Goal: Task Accomplishment & Management: Use online tool/utility

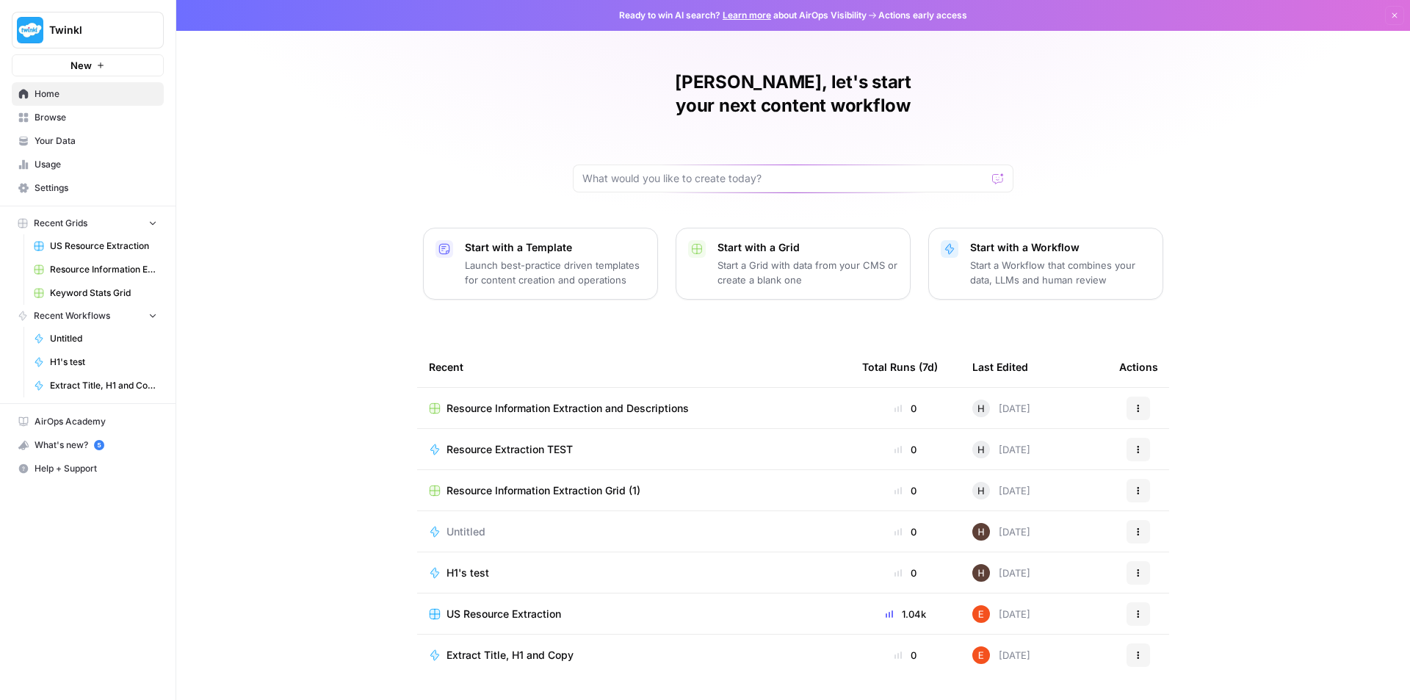
click at [561, 401] on span "Resource Information Extraction and Descriptions" at bounding box center [568, 408] width 242 height 15
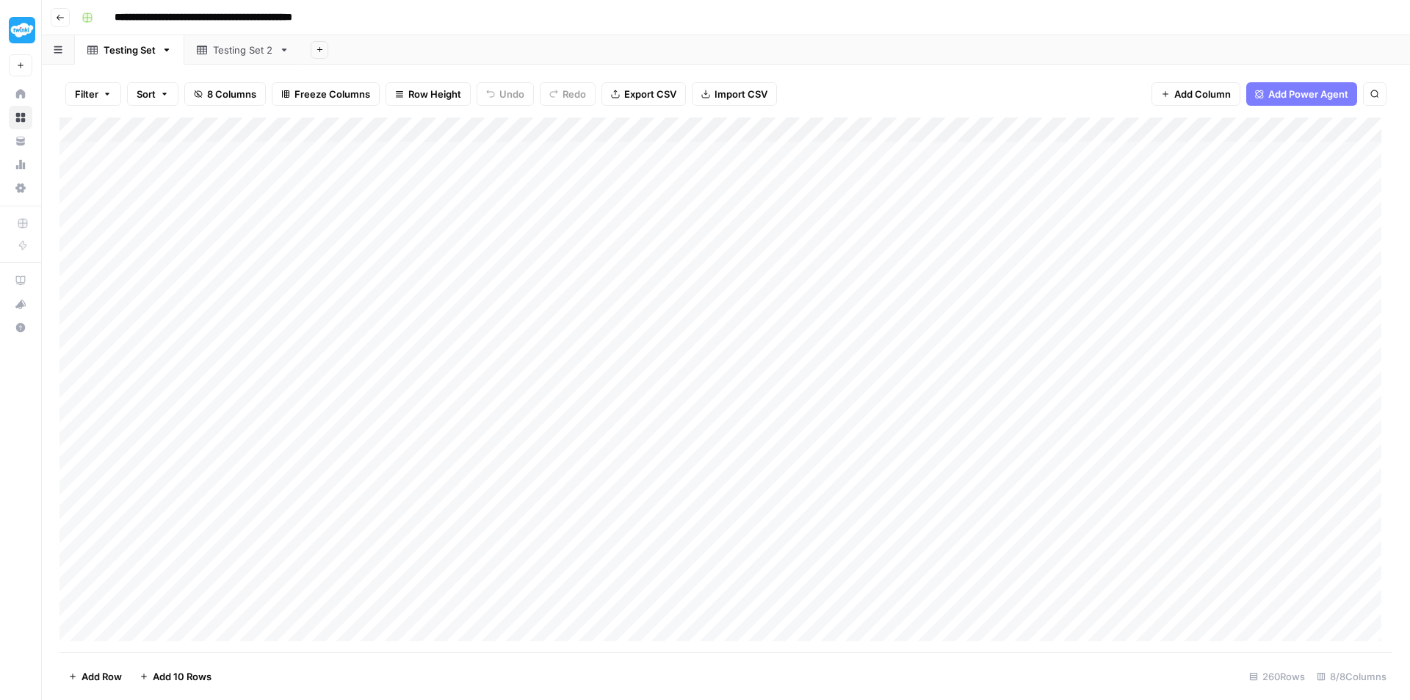
click at [233, 60] on link "Testing Set 2" at bounding box center [243, 49] width 118 height 29
click at [132, 57] on link "Testing Set" at bounding box center [129, 49] width 109 height 29
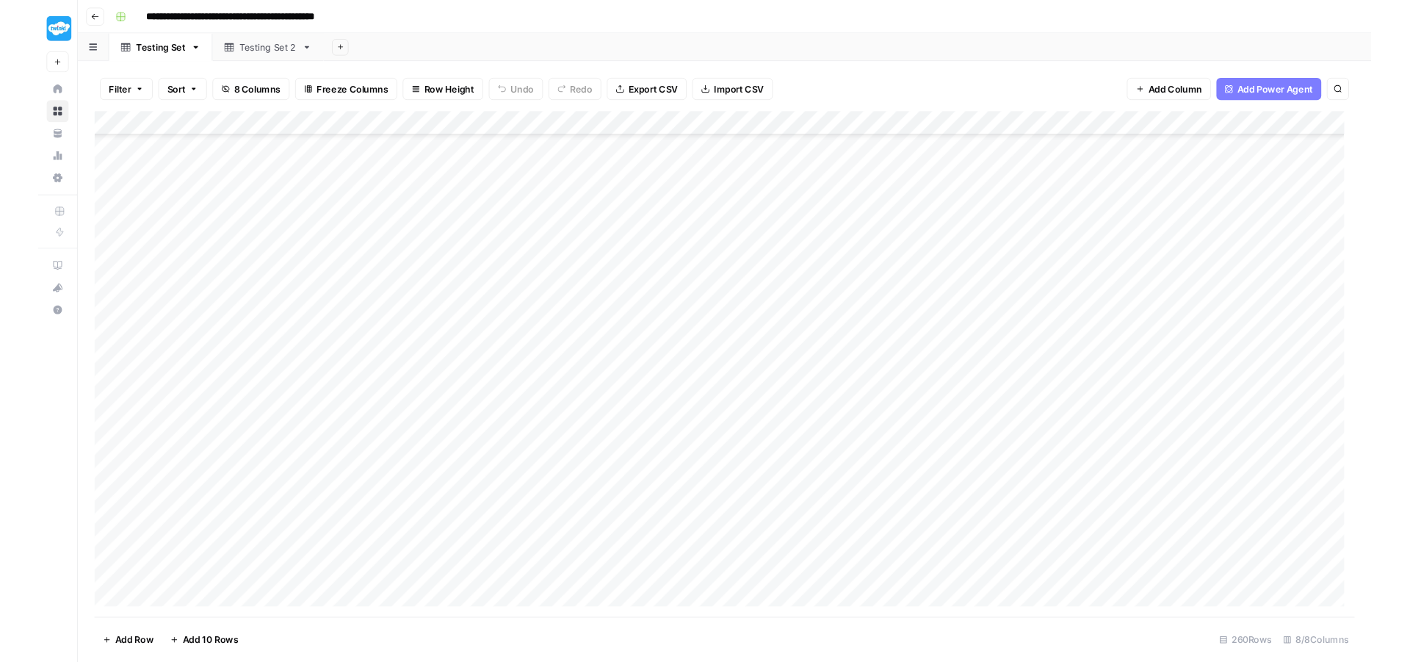
scroll to position [367, 0]
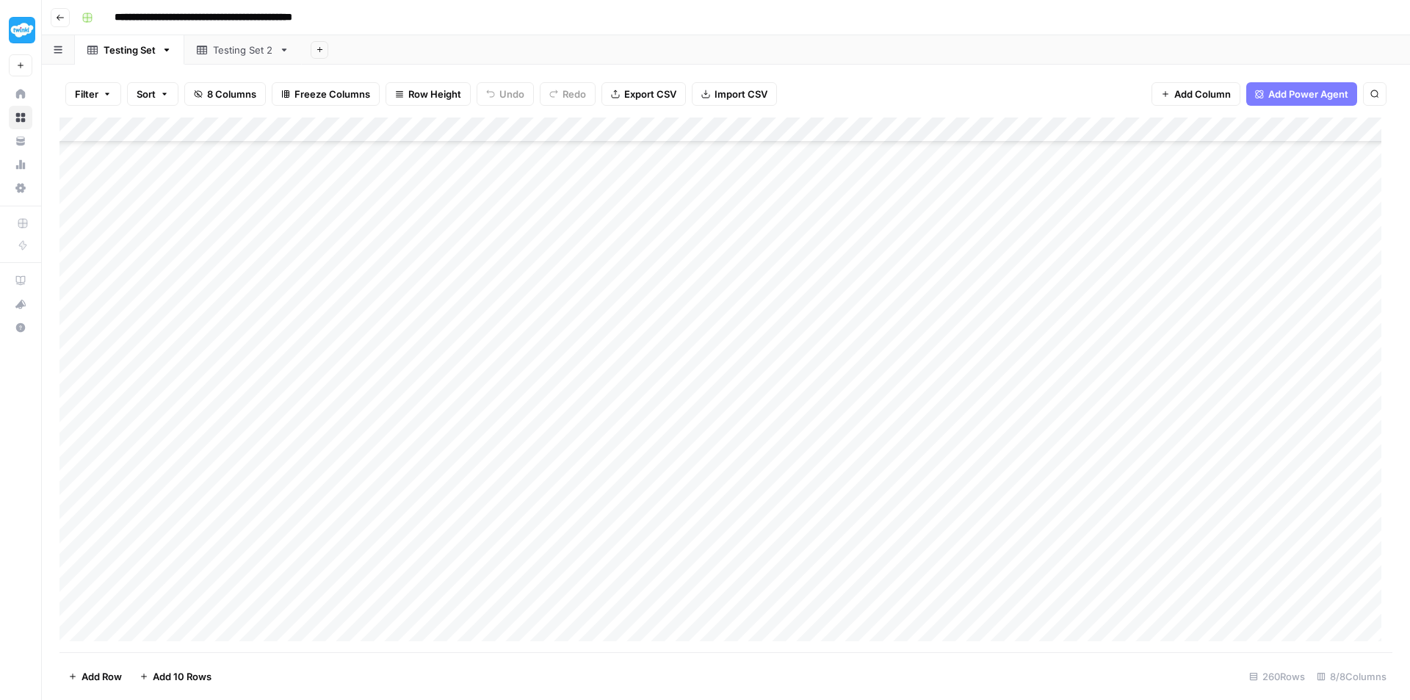
click at [234, 48] on div "Testing Set 2" at bounding box center [243, 50] width 60 height 15
click at [105, 52] on div "Testing Set" at bounding box center [130, 50] width 52 height 15
click at [253, 57] on link "Testing Set 2" at bounding box center [243, 49] width 118 height 29
click at [116, 57] on div "Testing Set" at bounding box center [130, 50] width 52 height 15
click at [217, 56] on div "Testing Set 2" at bounding box center [243, 50] width 60 height 15
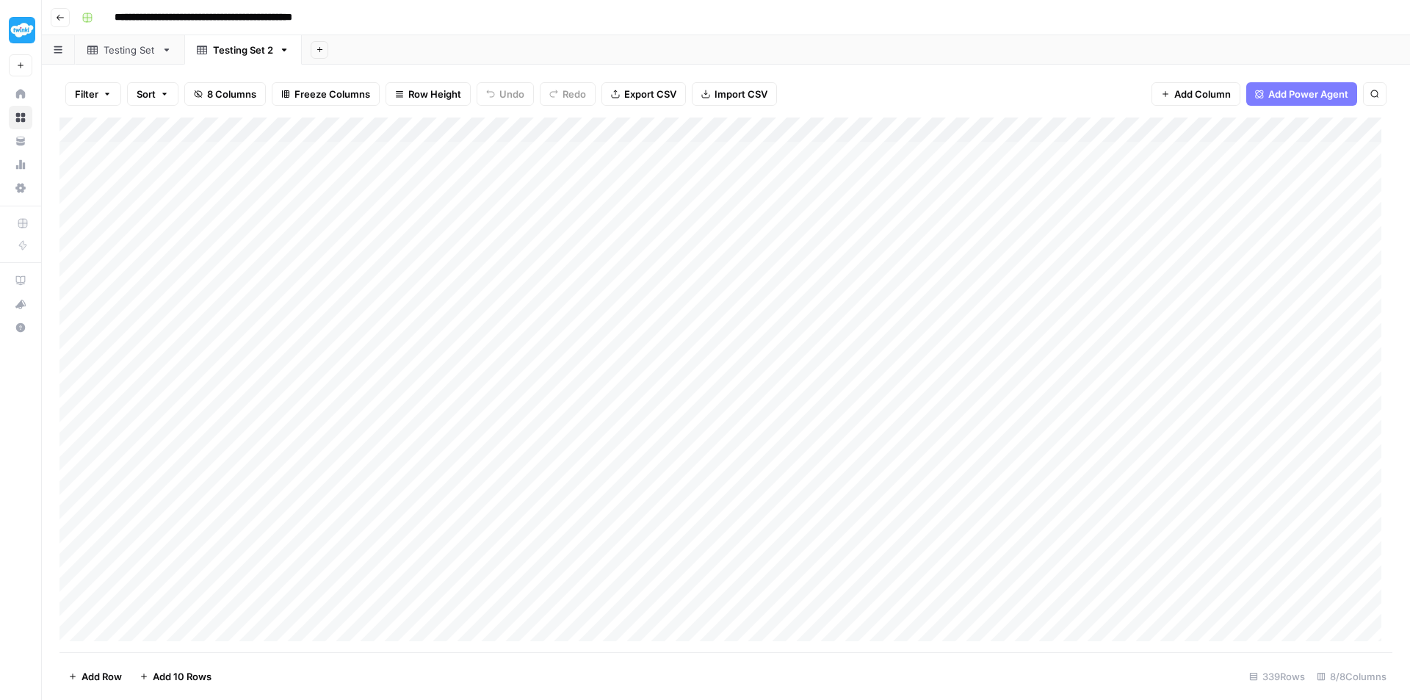
click at [59, 21] on icon "button" at bounding box center [60, 17] width 9 height 9
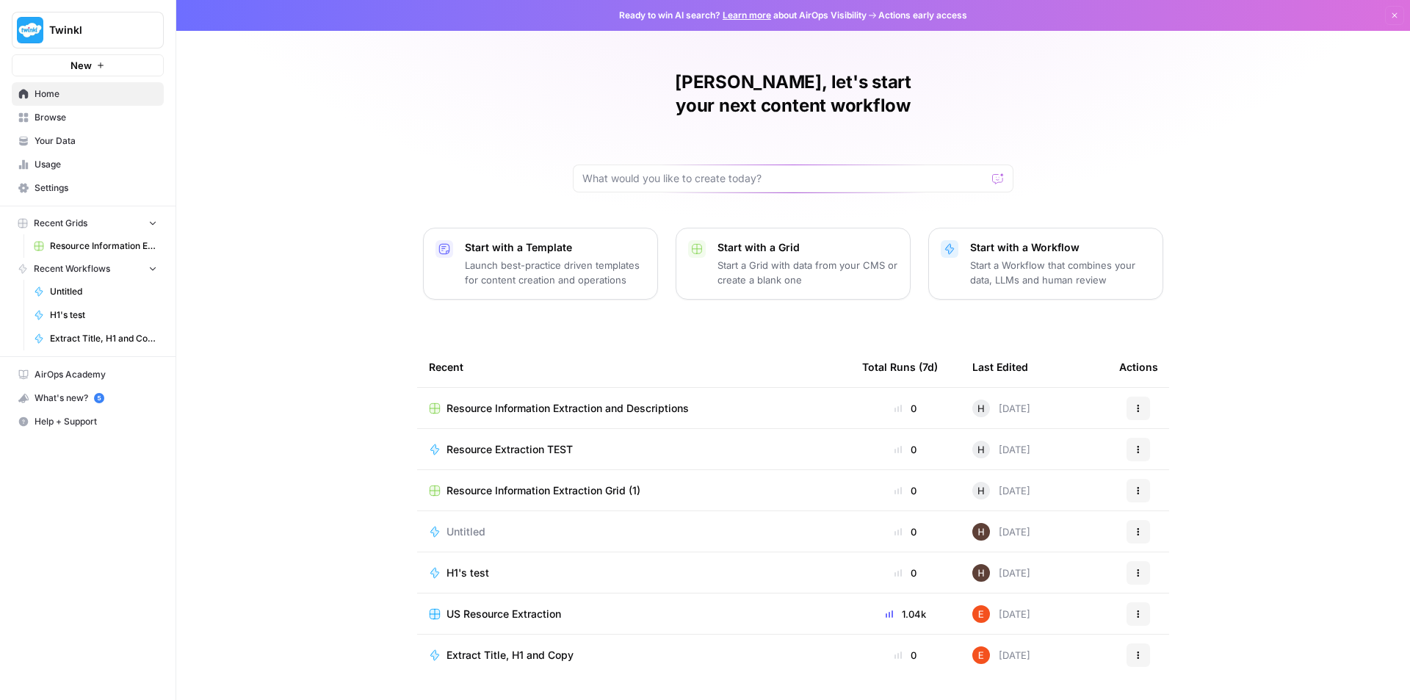
click at [638, 401] on span "Resource Information Extraction and Descriptions" at bounding box center [568, 408] width 242 height 15
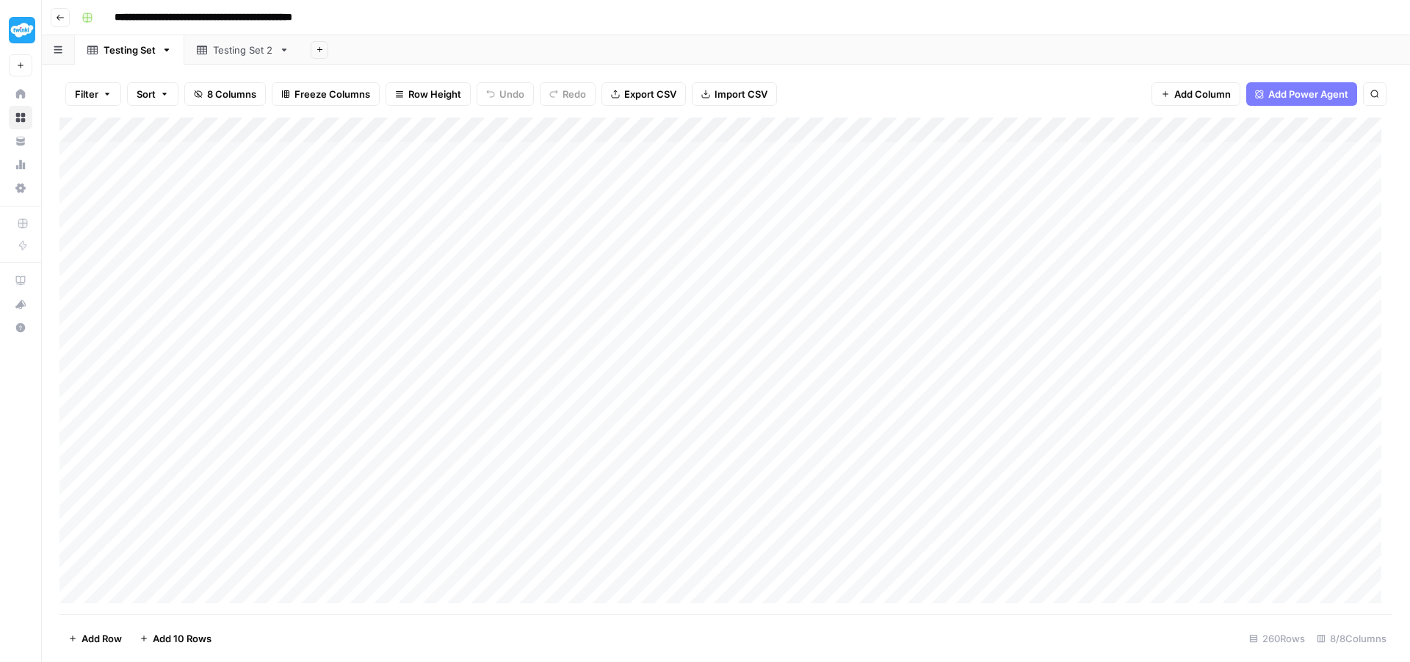
click at [231, 51] on div "Testing Set 2" at bounding box center [243, 50] width 60 height 15
click at [643, 173] on div "Add Column" at bounding box center [726, 366] width 1333 height 497
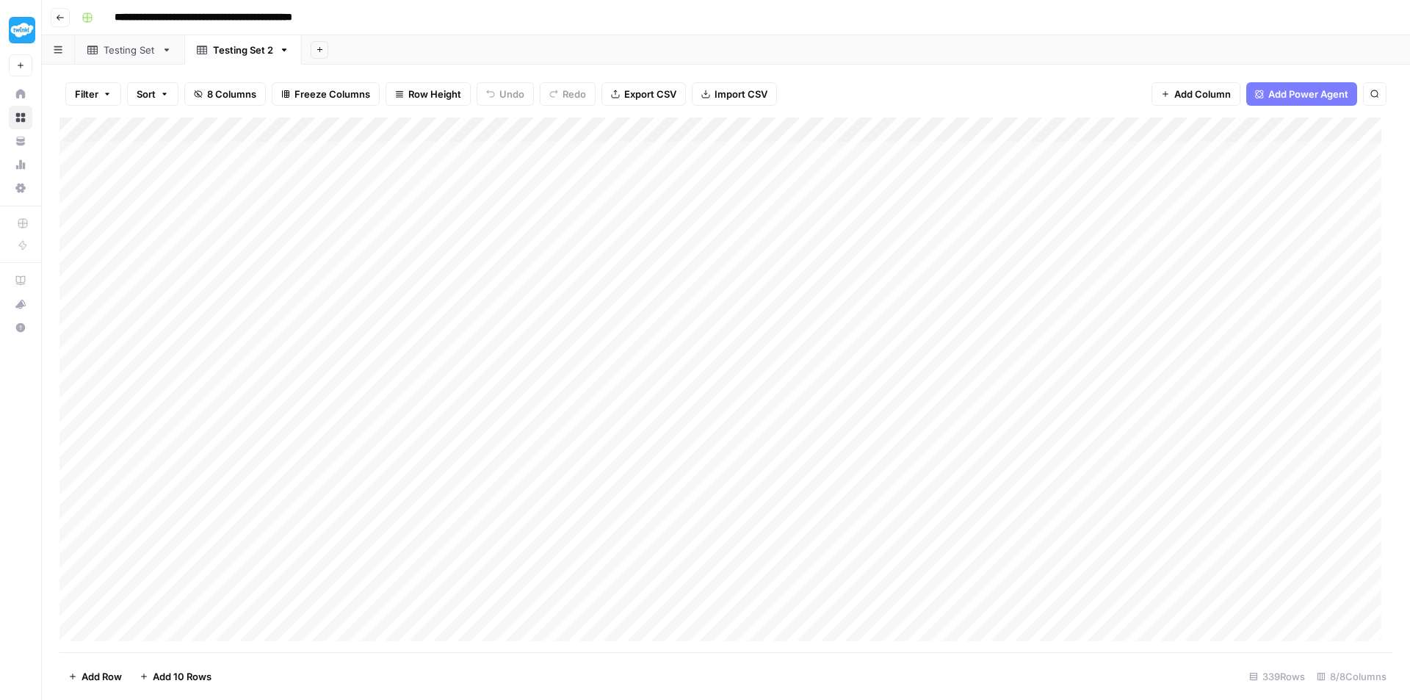
click at [111, 45] on div "Testing Set" at bounding box center [130, 50] width 52 height 15
click at [230, 52] on div "Testing Set 2" at bounding box center [243, 50] width 60 height 15
click at [120, 53] on div "Testing Set" at bounding box center [130, 50] width 52 height 15
click at [757, 155] on div "Add Column" at bounding box center [726, 385] width 1333 height 535
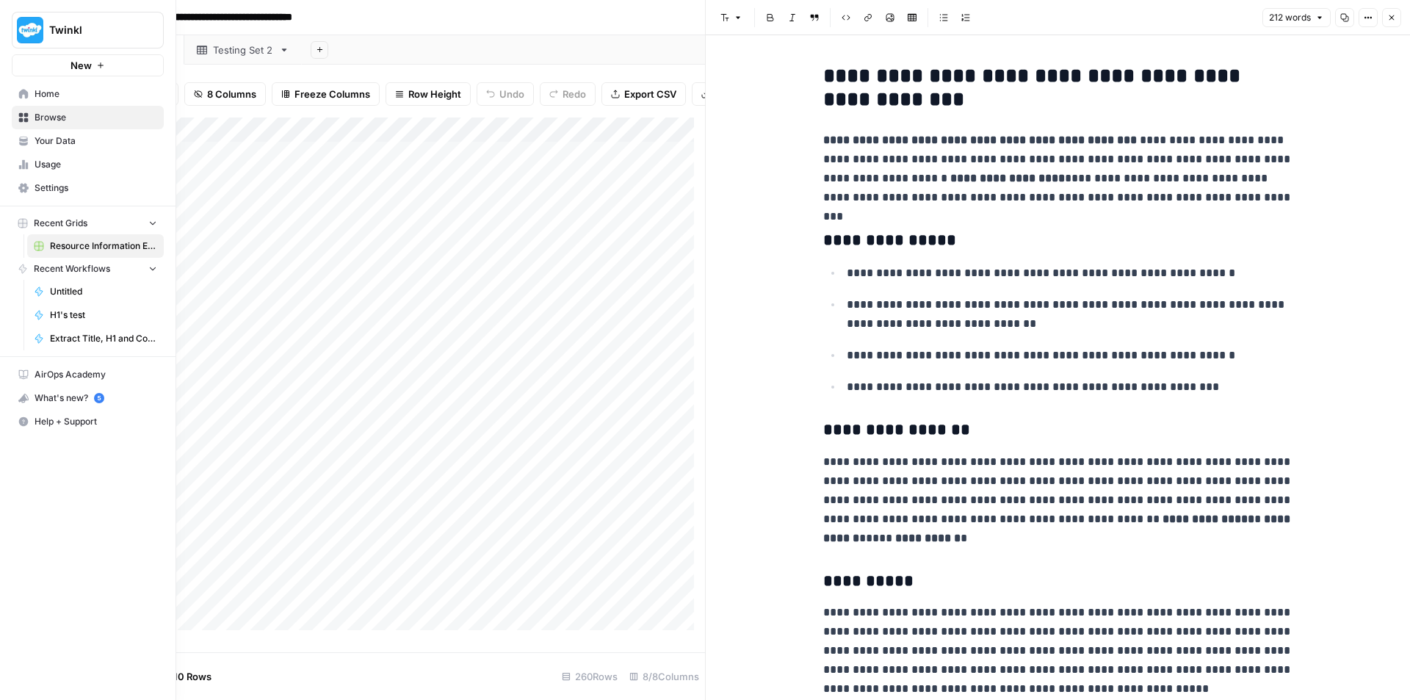
click at [43, 141] on span "Your Data" at bounding box center [96, 140] width 123 height 13
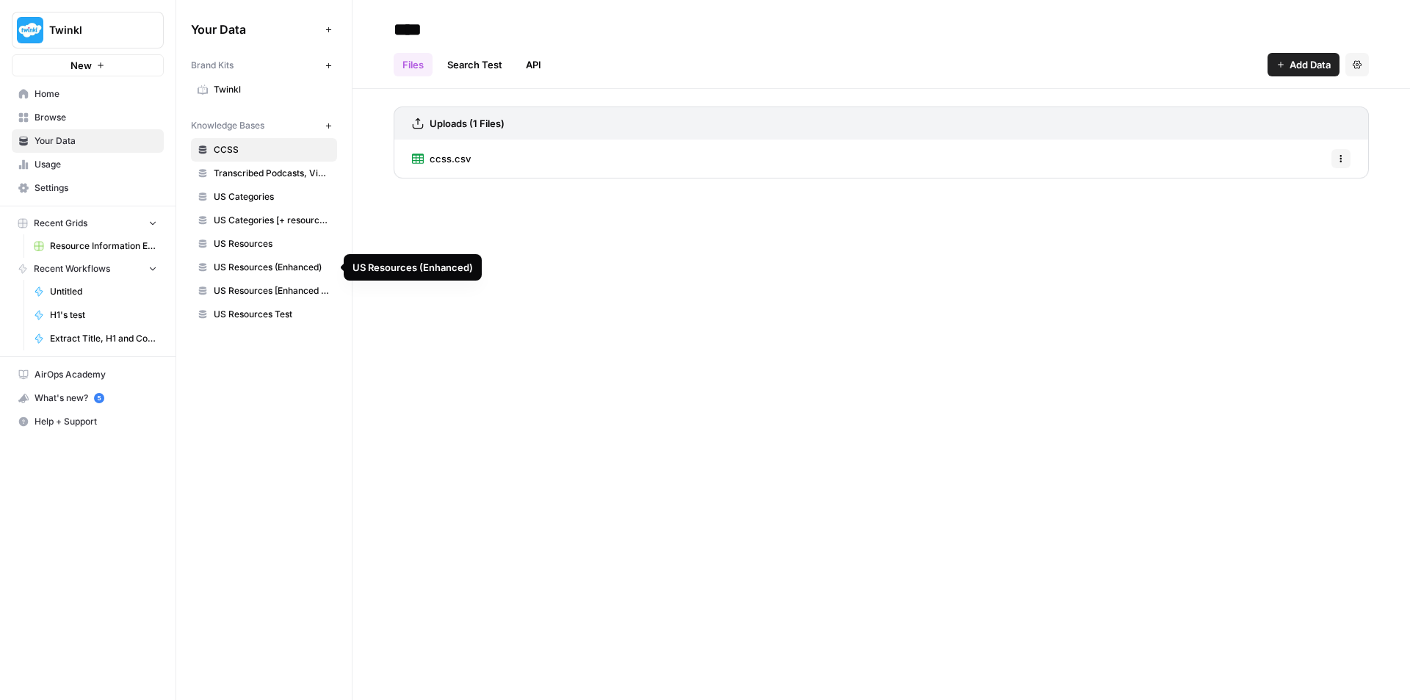
click at [262, 270] on span "US Resources (Enhanced)" at bounding box center [272, 267] width 117 height 13
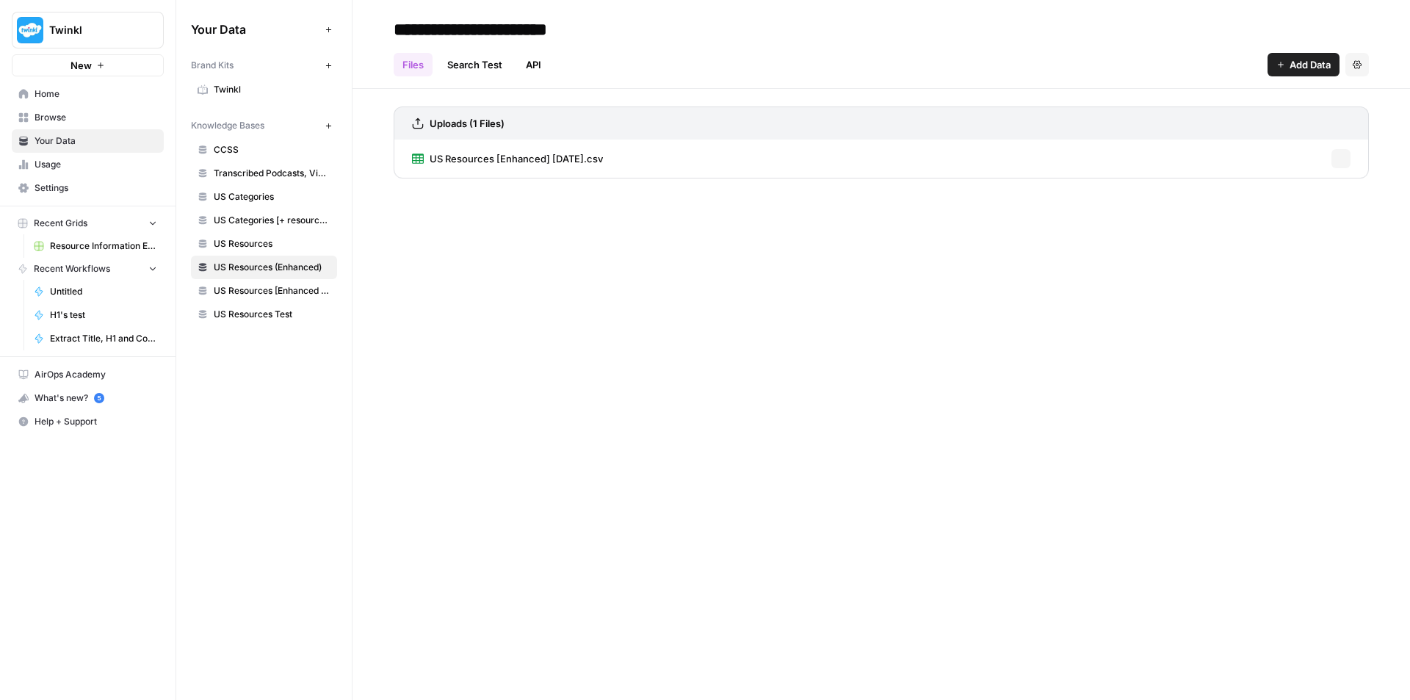
click at [269, 288] on span "US Resources [Enhanced + Review Count]" at bounding box center [272, 290] width 117 height 13
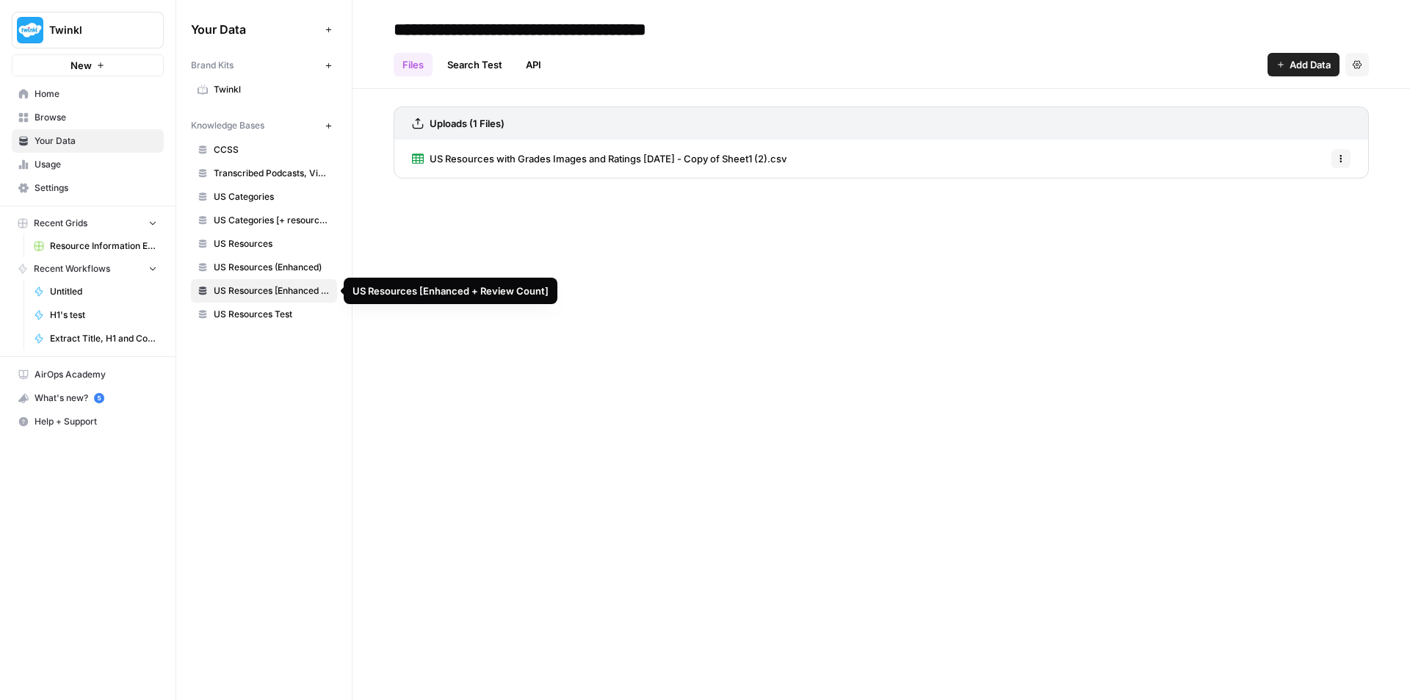
click at [271, 262] on span "US Resources (Enhanced)" at bounding box center [272, 267] width 117 height 13
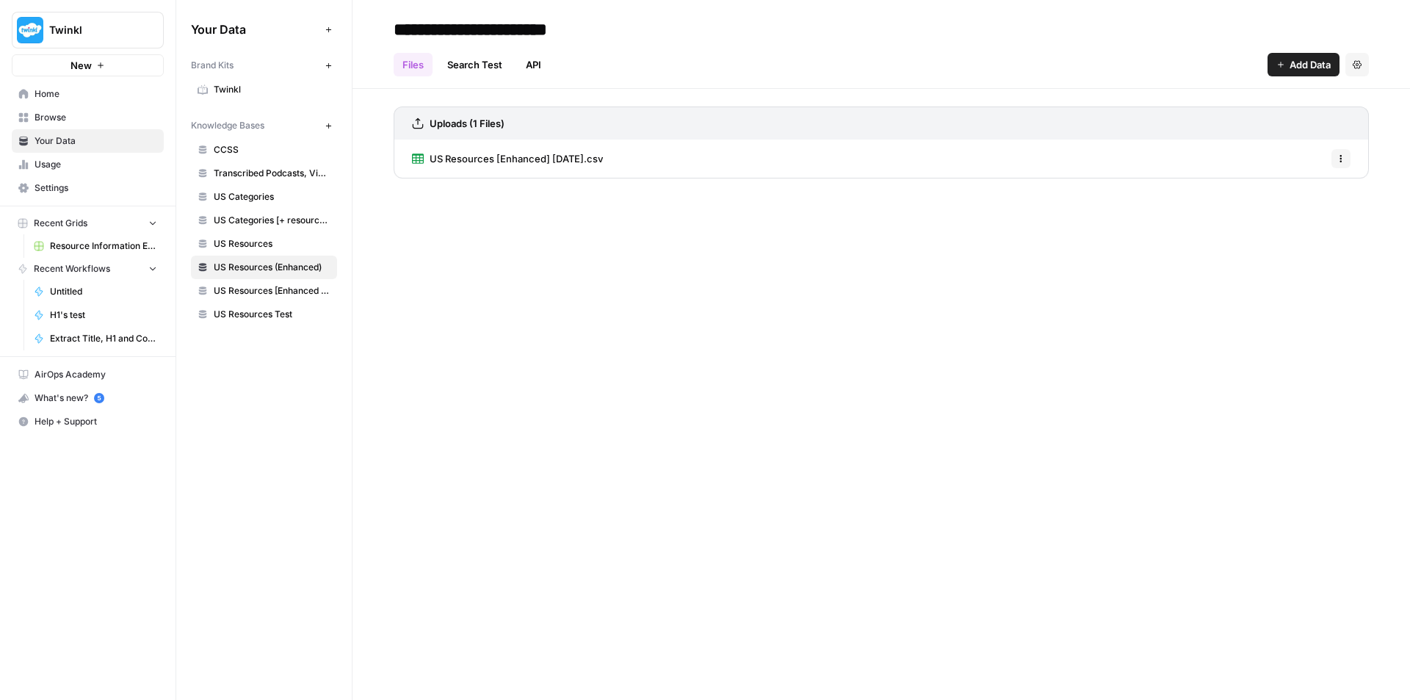
click at [504, 159] on span "US Resources [Enhanced] [DATE].csv" at bounding box center [516, 158] width 173 height 15
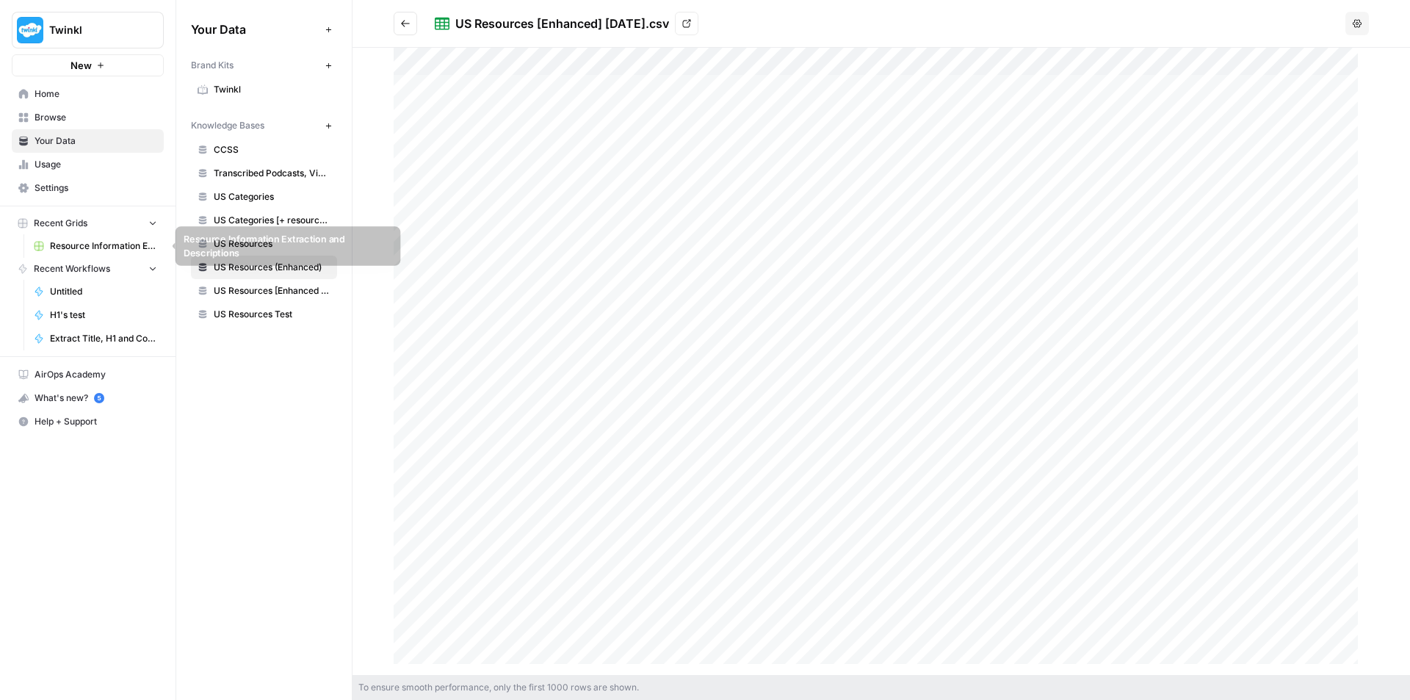
click at [109, 250] on span "Resource Information Extraction and Descriptions" at bounding box center [103, 245] width 107 height 13
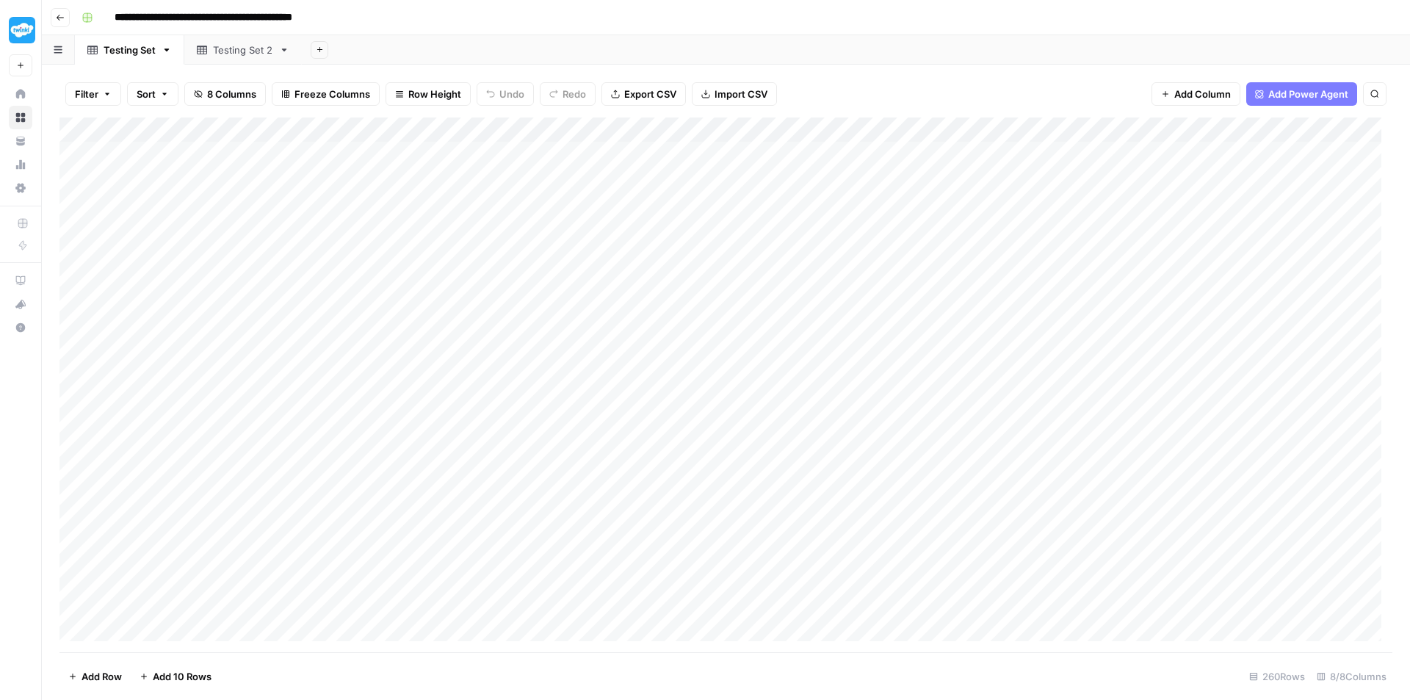
click at [489, 351] on div "Add Column" at bounding box center [726, 385] width 1333 height 535
click at [495, 353] on div "Add Column" at bounding box center [726, 385] width 1333 height 535
click at [495, 353] on input "**********" at bounding box center [574, 358] width 235 height 18
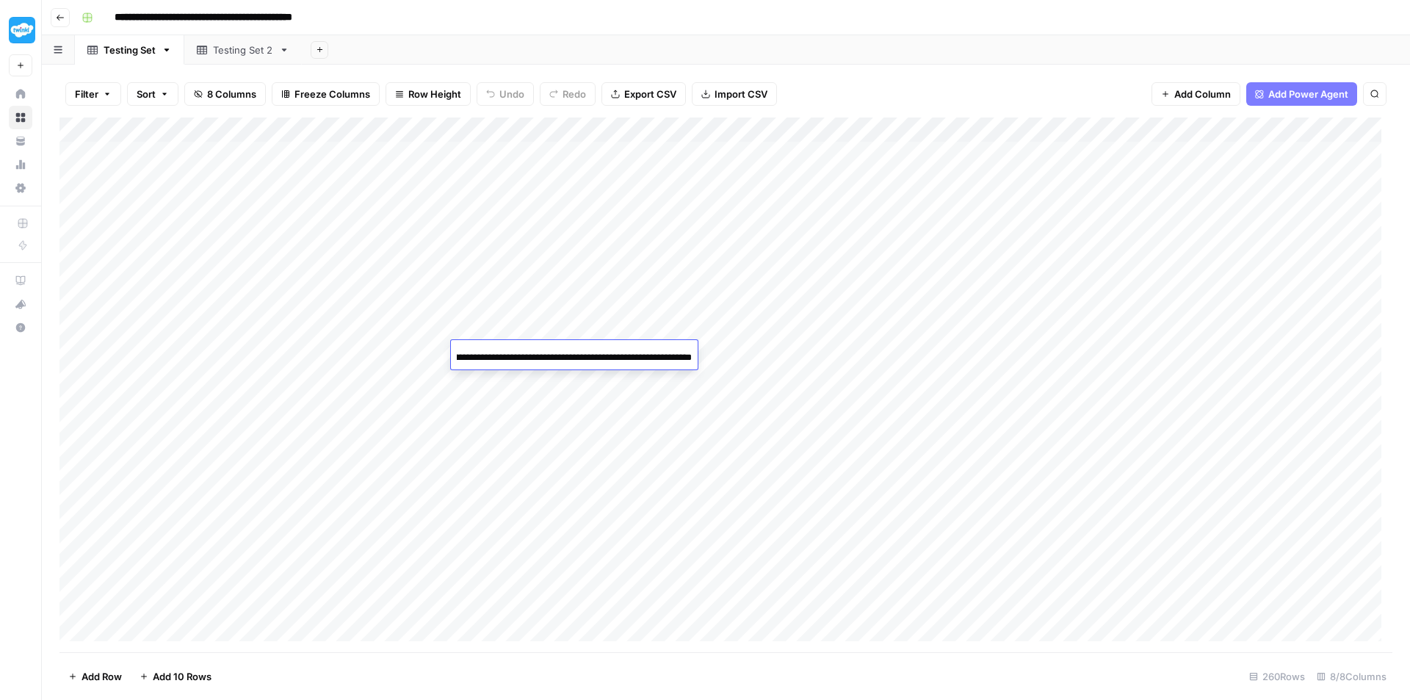
click at [495, 353] on input "**********" at bounding box center [574, 358] width 235 height 18
click at [1091, 355] on div "Add Column" at bounding box center [726, 385] width 1333 height 535
click at [373, 334] on div "Add Column" at bounding box center [726, 385] width 1333 height 535
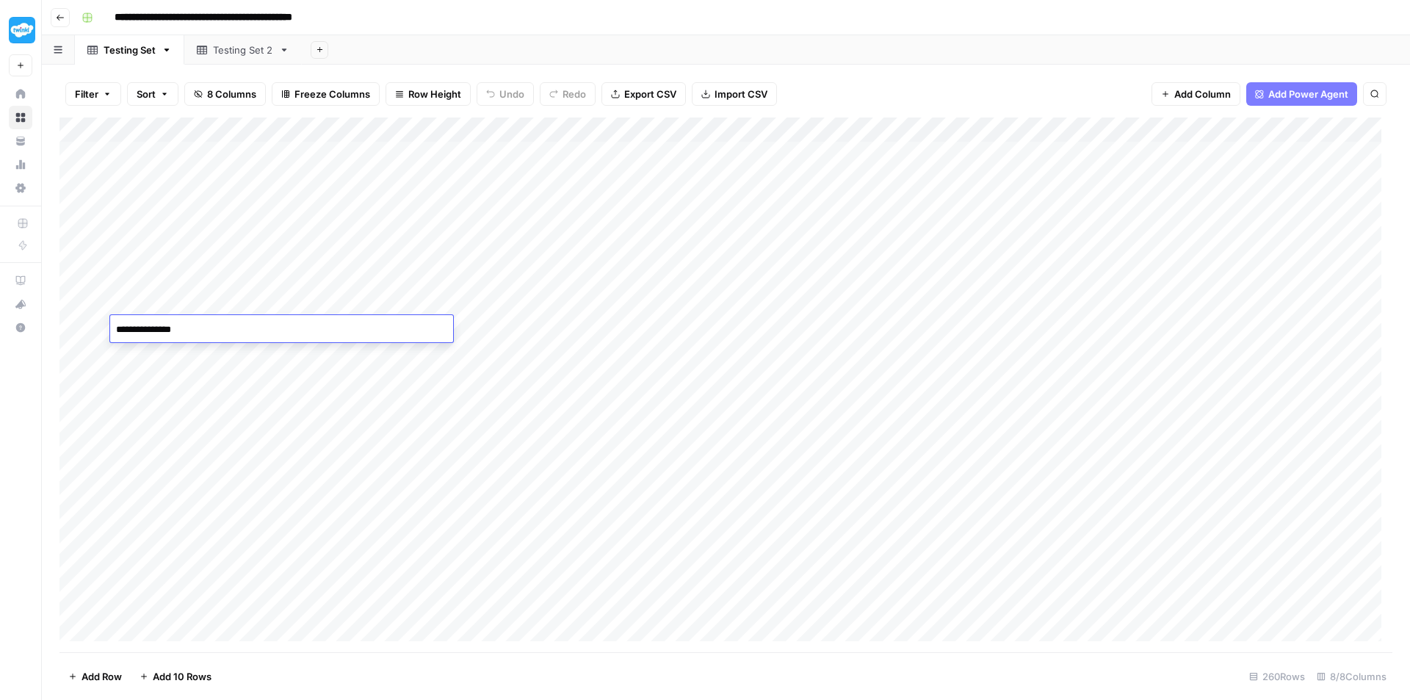
click at [1078, 361] on div "Add Column" at bounding box center [726, 385] width 1333 height 535
click at [236, 51] on div "Testing Set 2" at bounding box center [243, 50] width 60 height 15
click at [125, 57] on link "Testing Set" at bounding box center [129, 49] width 109 height 29
click at [792, 152] on div "Add Column" at bounding box center [726, 385] width 1333 height 535
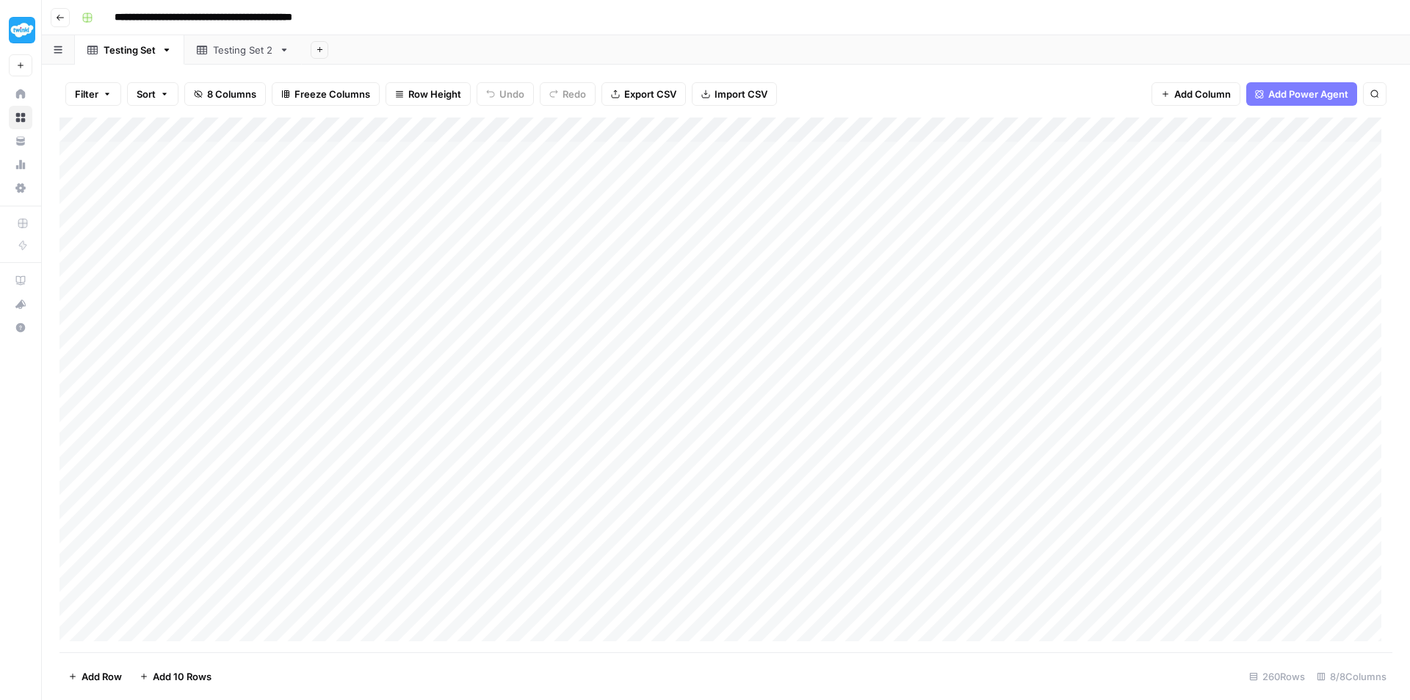
click at [792, 152] on div "Add Column" at bounding box center [726, 385] width 1333 height 535
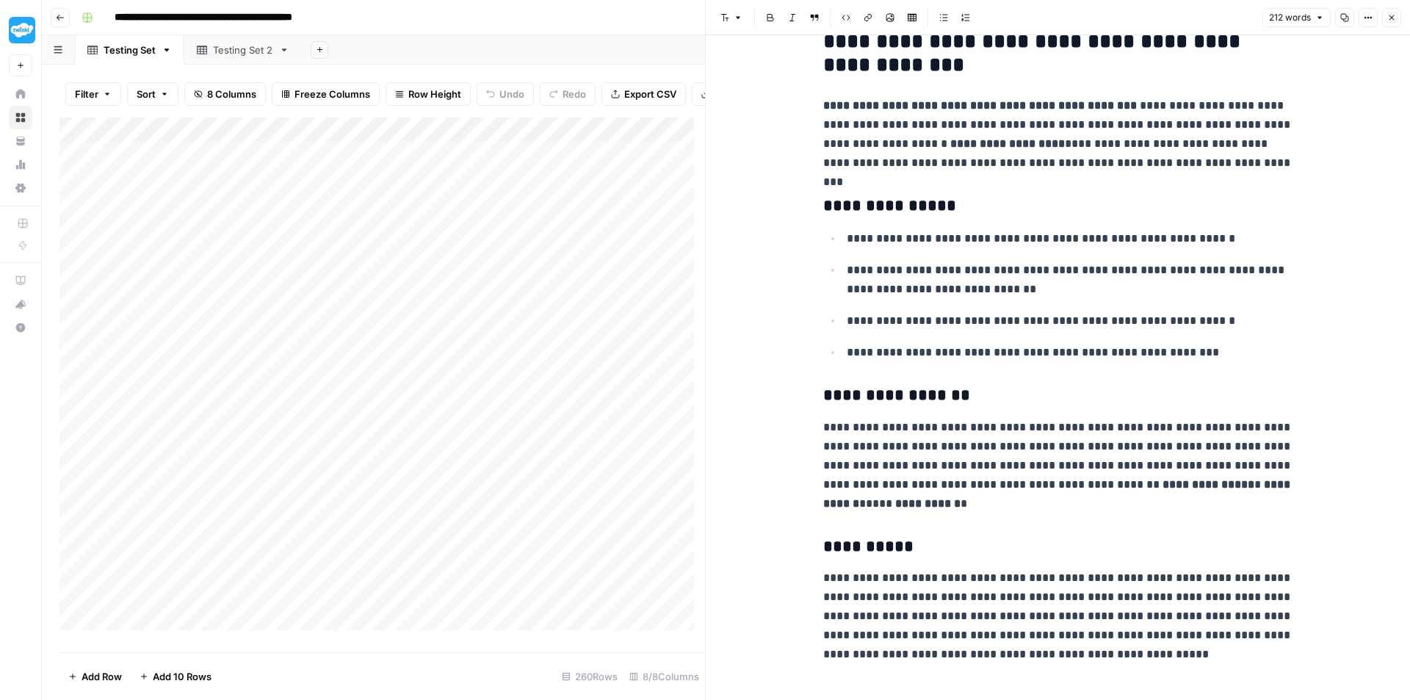
scroll to position [52, 0]
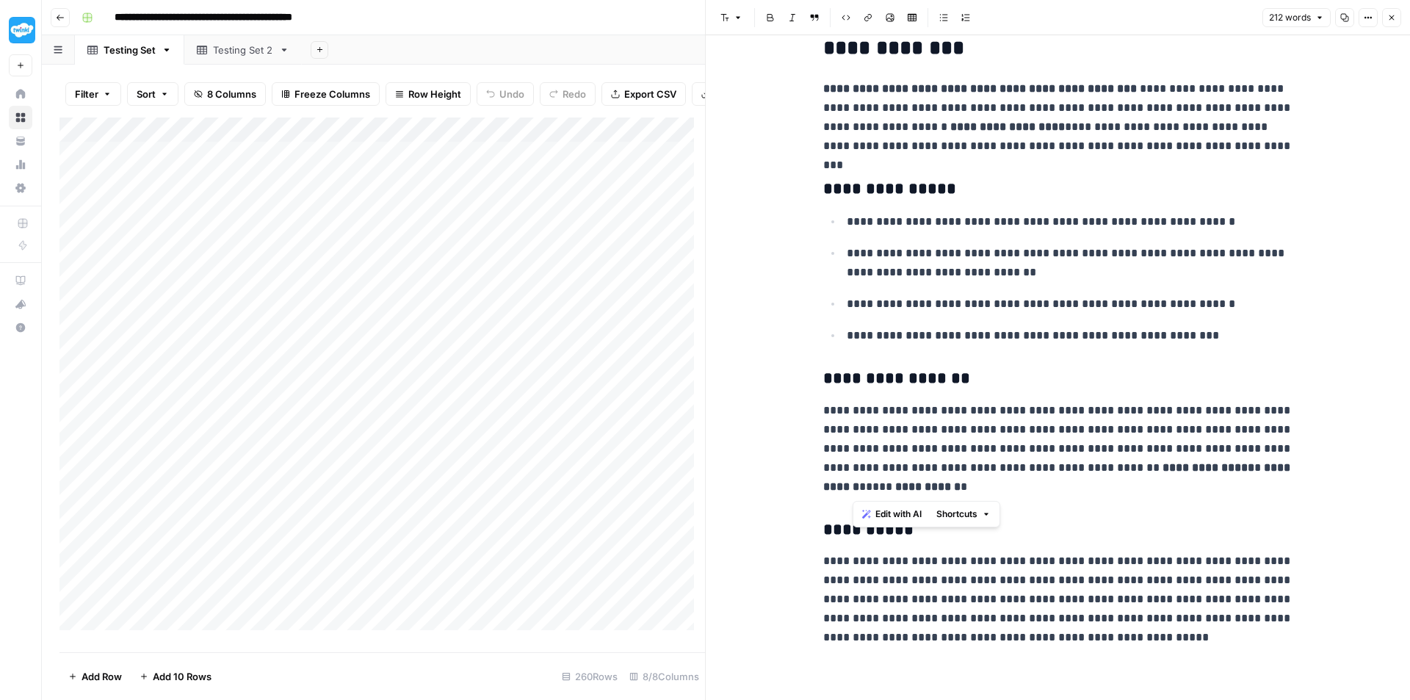
drag, startPoint x: 921, startPoint y: 480, endPoint x: 912, endPoint y: 471, distance: 12.5
click at [912, 471] on p "**********" at bounding box center [1058, 448] width 470 height 95
click at [964, 289] on ul "**********" at bounding box center [1058, 279] width 470 height 134
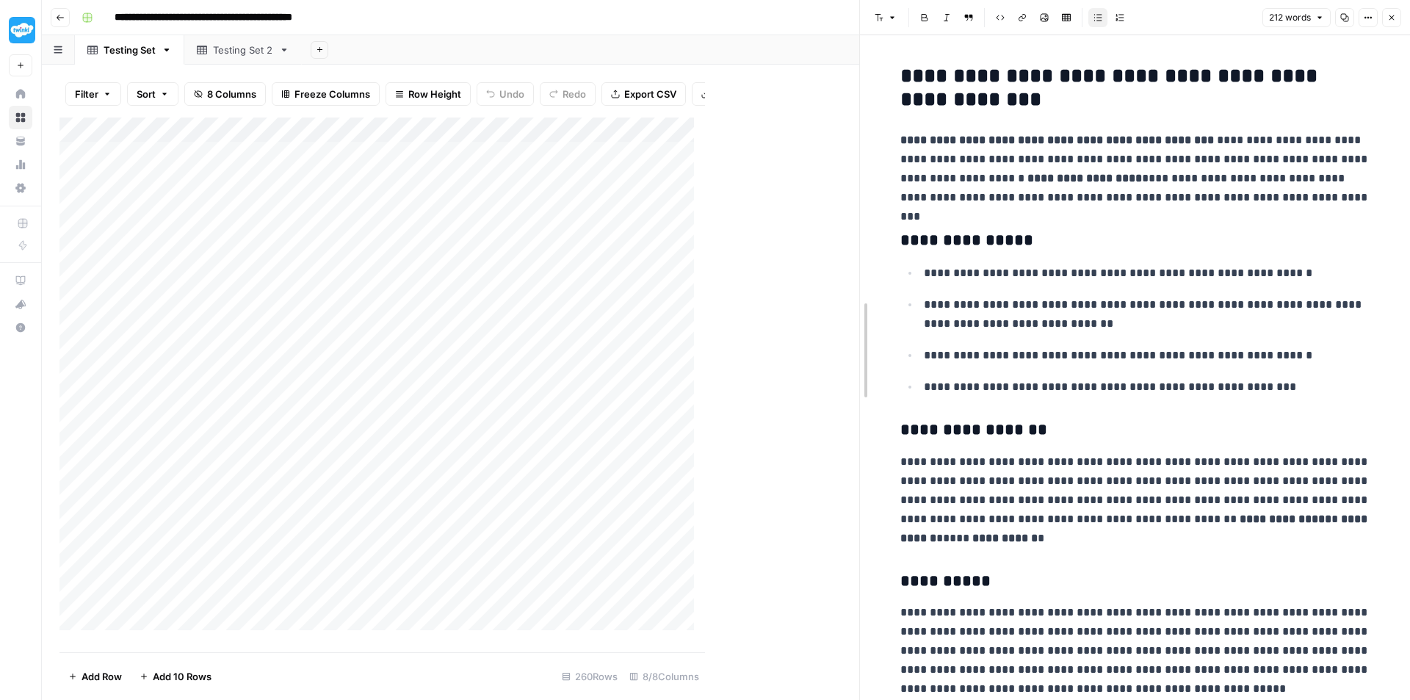
drag, startPoint x: 704, startPoint y: 52, endPoint x: 988, endPoint y: 75, distance: 284.5
click at [570, 137] on div "Add Column" at bounding box center [460, 380] width 800 height 524
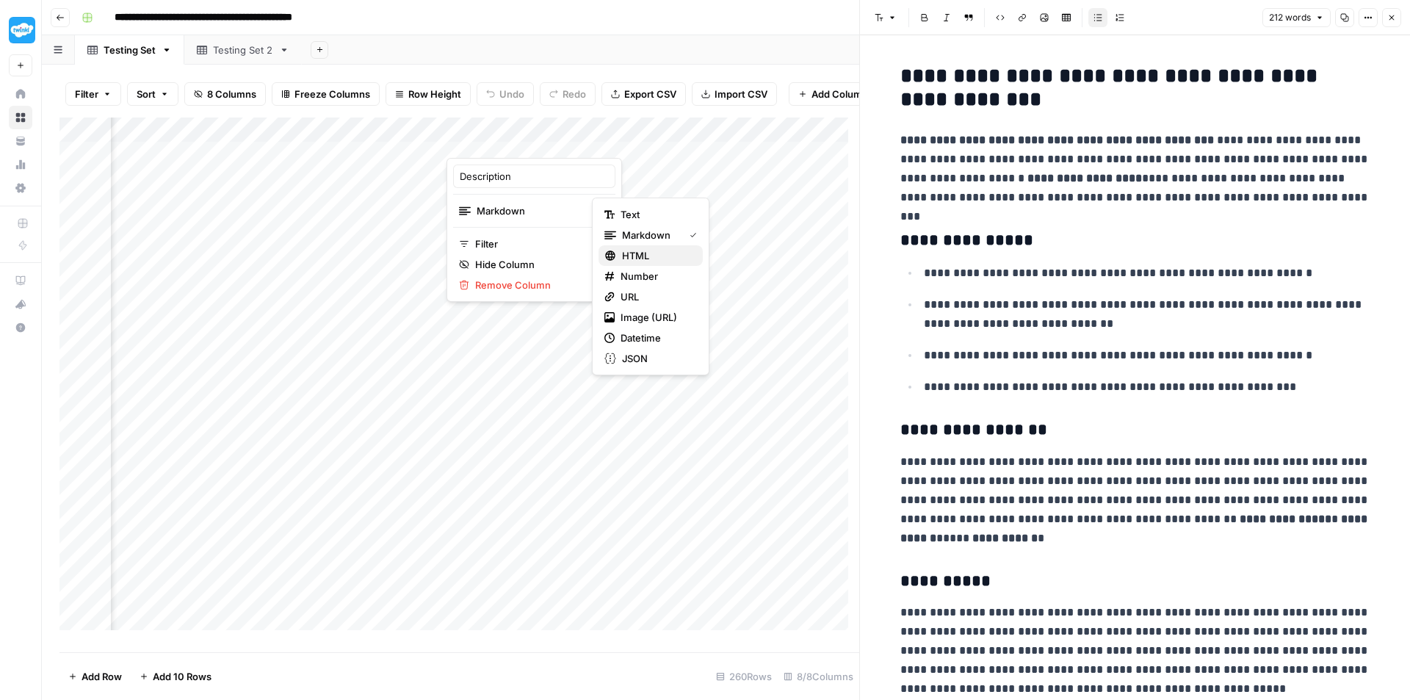
click at [666, 256] on span "HTML" at bounding box center [656, 255] width 69 height 15
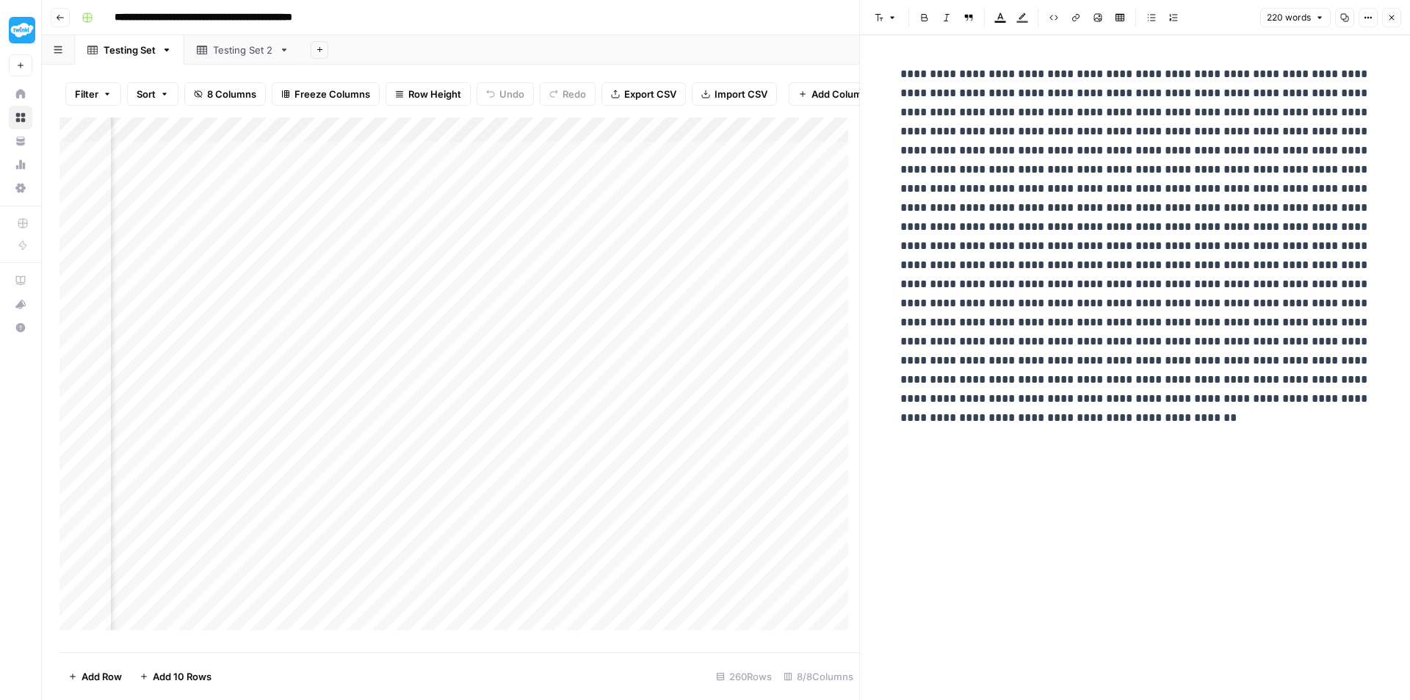
click at [568, 142] on div "Add Column" at bounding box center [460, 380] width 800 height 524
click at [633, 229] on span "Markdown" at bounding box center [656, 235] width 69 height 15
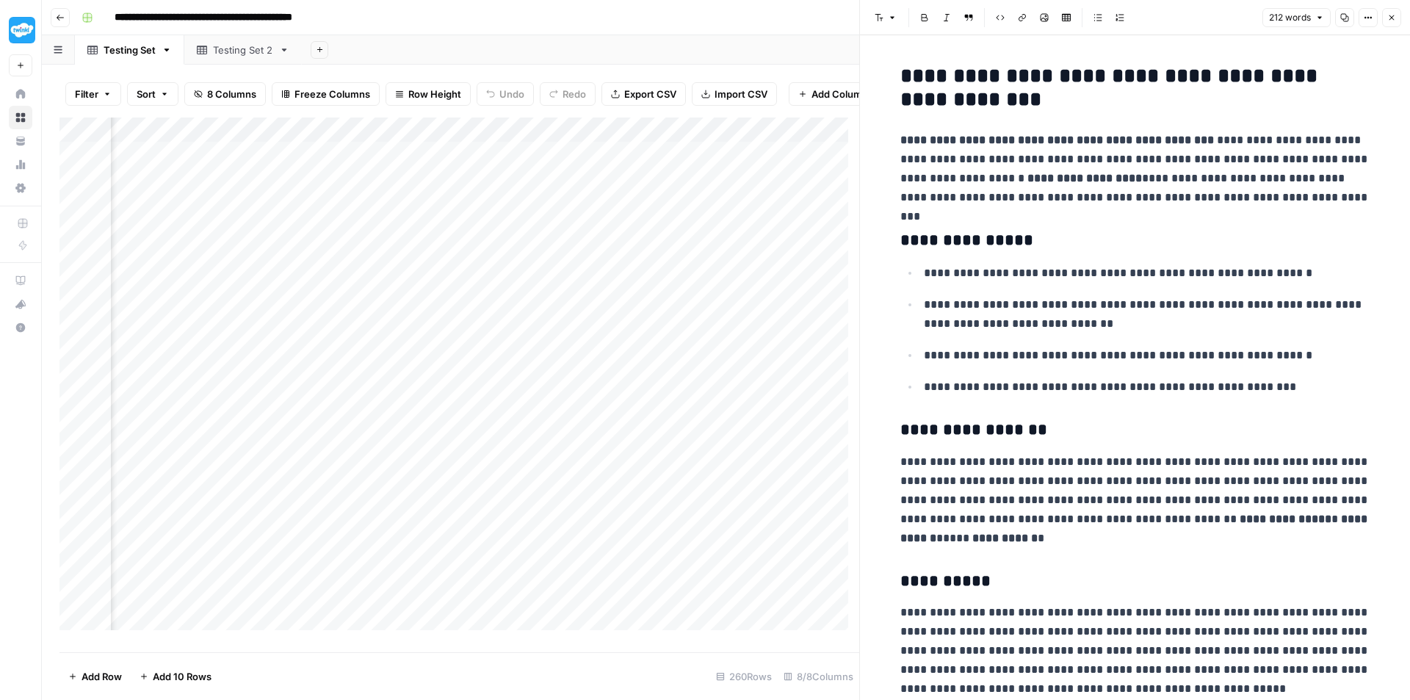
click at [790, 235] on div "Add Column" at bounding box center [460, 380] width 800 height 524
click at [746, 336] on div "Add Column" at bounding box center [460, 380] width 800 height 524
drag, startPoint x: 533, startPoint y: 165, endPoint x: 549, endPoint y: 167, distance: 15.5
click at [549, 167] on div "Add Column" at bounding box center [460, 380] width 800 height 524
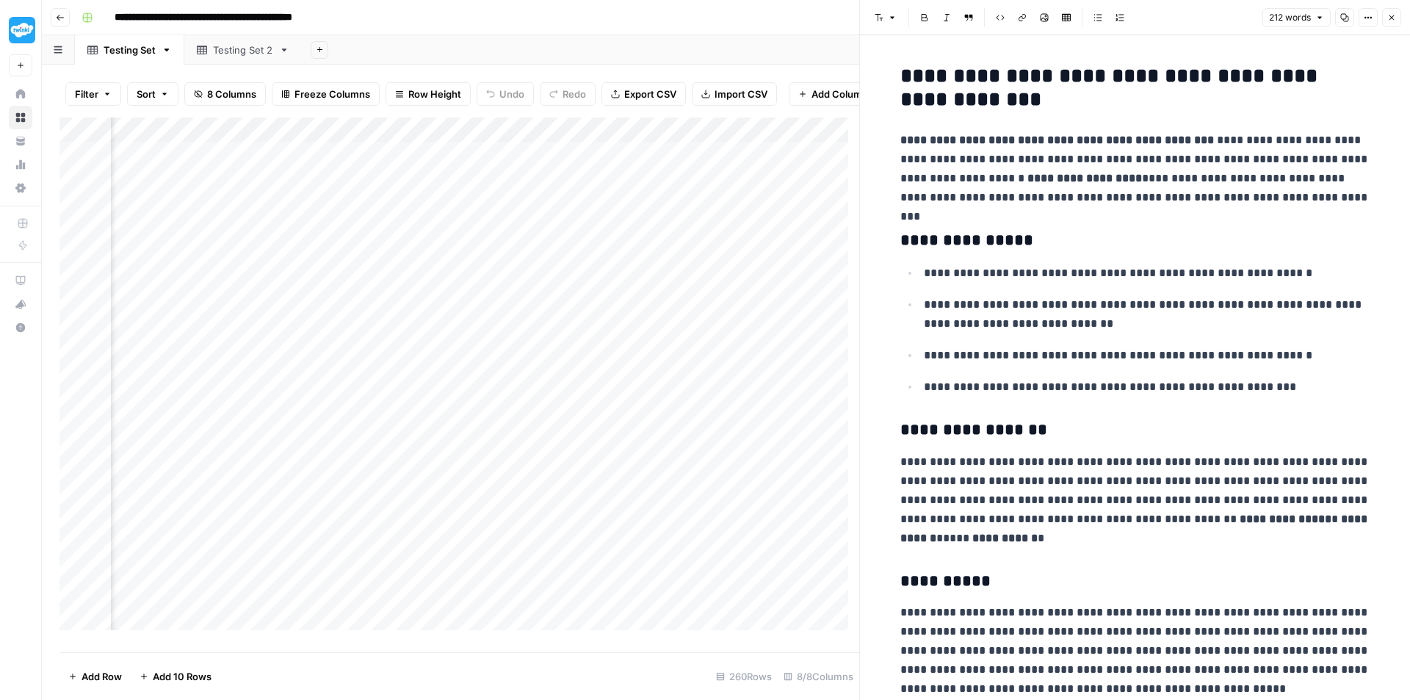
click at [804, 238] on div "Add Column" at bounding box center [460, 380] width 800 height 524
click at [980, 237] on h3 "**********" at bounding box center [1136, 241] width 470 height 21
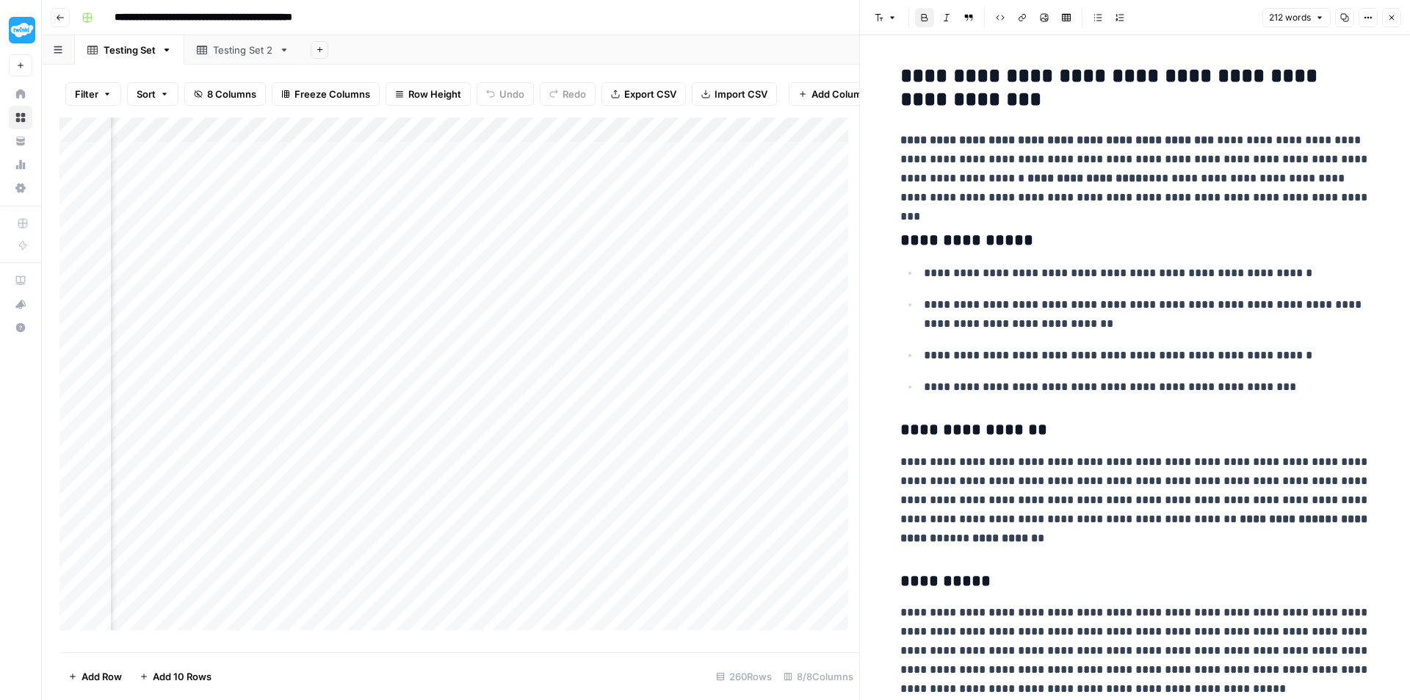
click at [1020, 139] on strong "**********" at bounding box center [1058, 139] width 314 height 11
click at [854, 156] on div at bounding box center [860, 350] width 15 height 700
click at [257, 53] on div "Testing Set 2" at bounding box center [243, 50] width 60 height 15
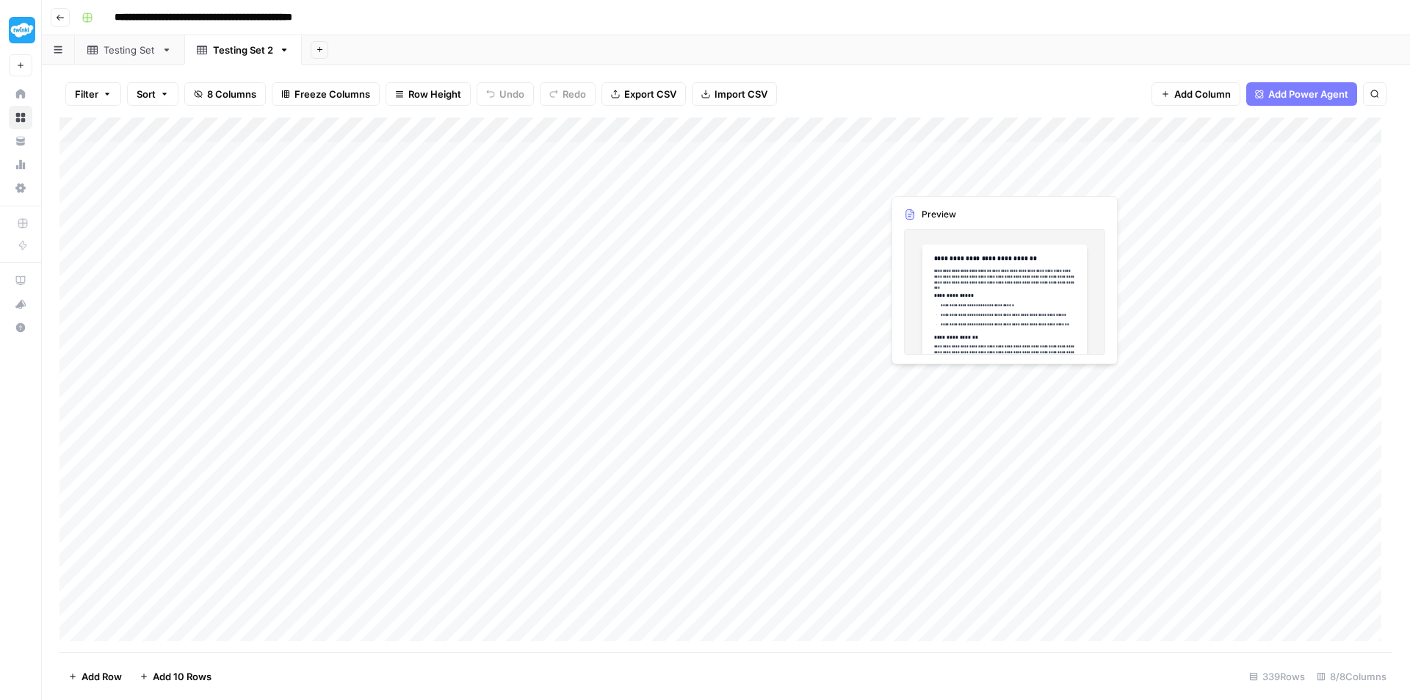
click at [928, 179] on div "Add Column" at bounding box center [726, 385] width 1333 height 535
click at [915, 176] on div "Add Column" at bounding box center [726, 385] width 1333 height 535
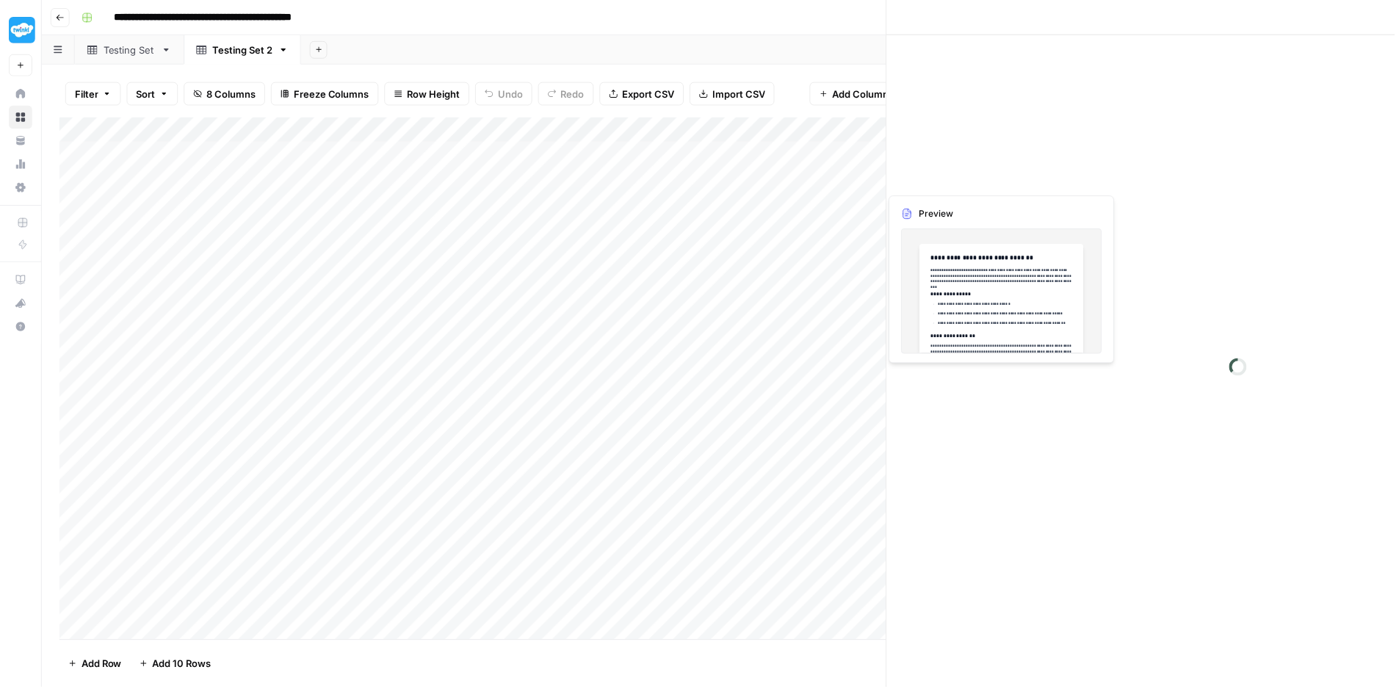
click at [915, 176] on div at bounding box center [949, 178] width 134 height 27
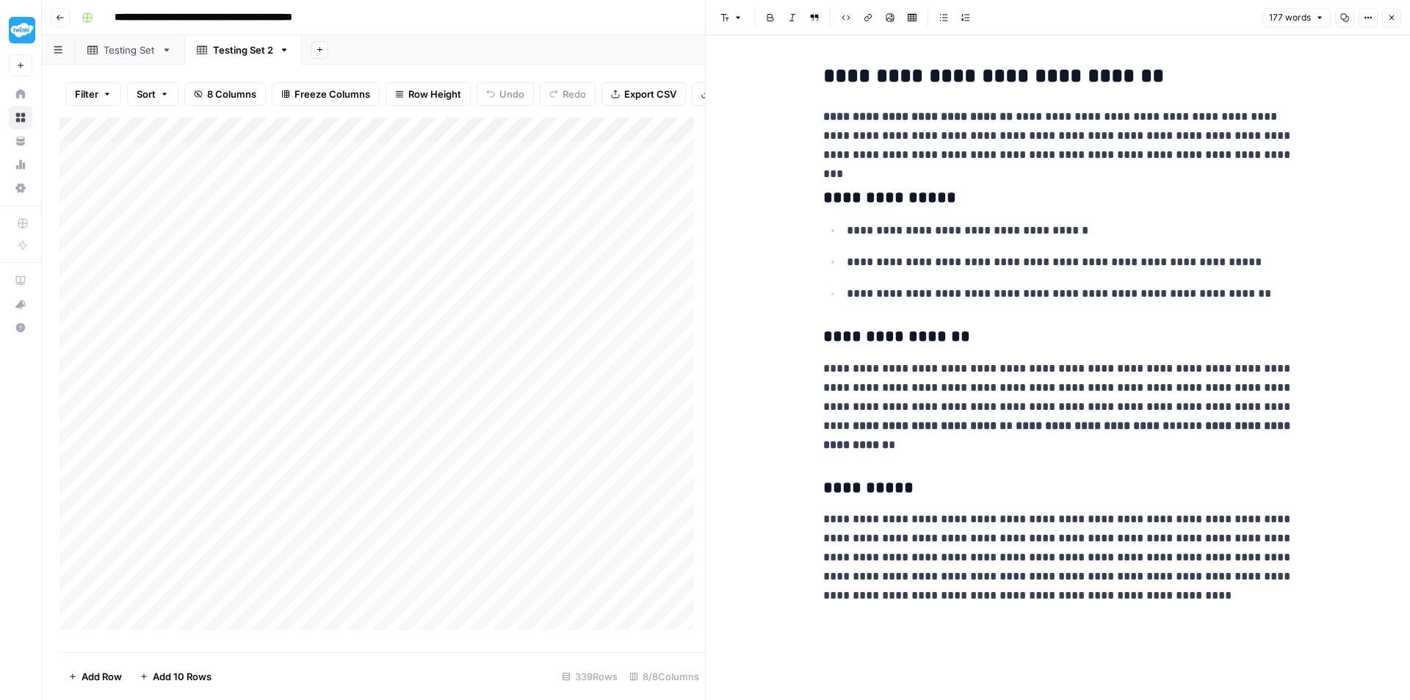
click at [1393, 21] on icon "button" at bounding box center [1392, 17] width 9 height 9
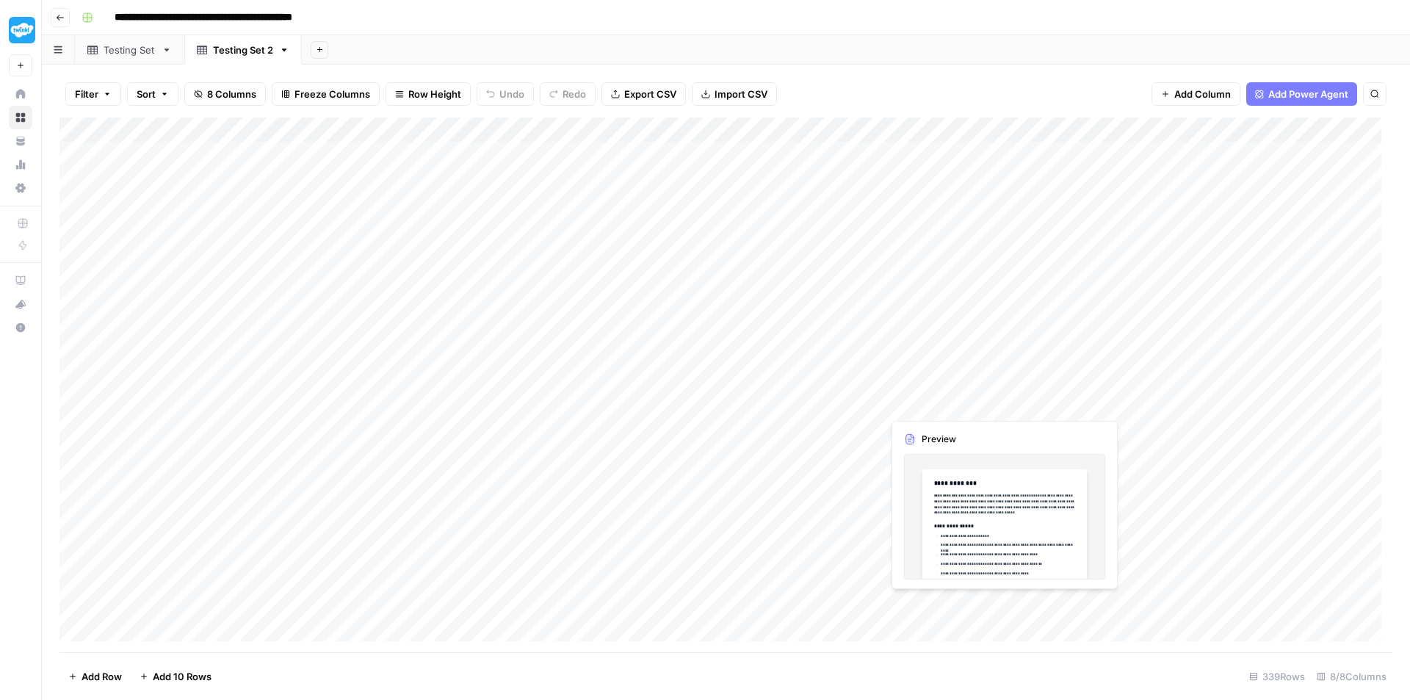
click at [929, 399] on div "Add Column" at bounding box center [726, 385] width 1333 height 535
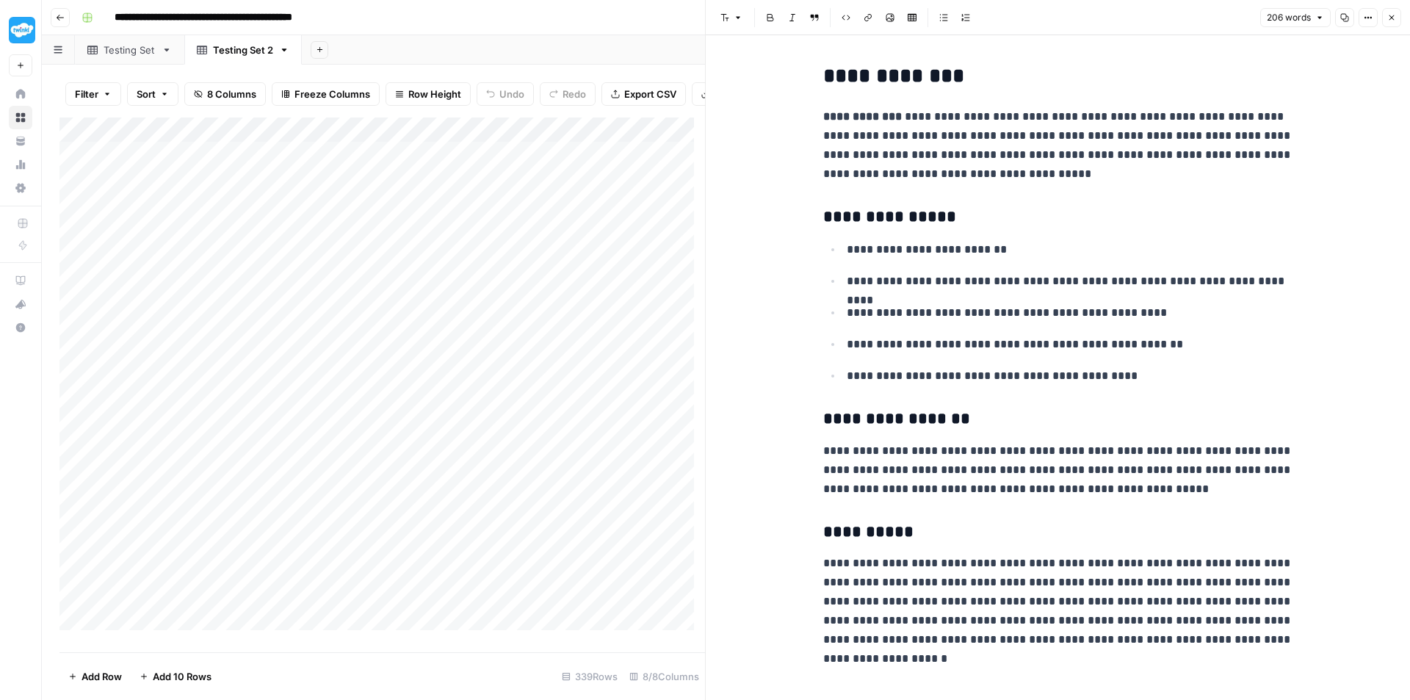
click at [1395, 21] on icon "button" at bounding box center [1392, 17] width 9 height 9
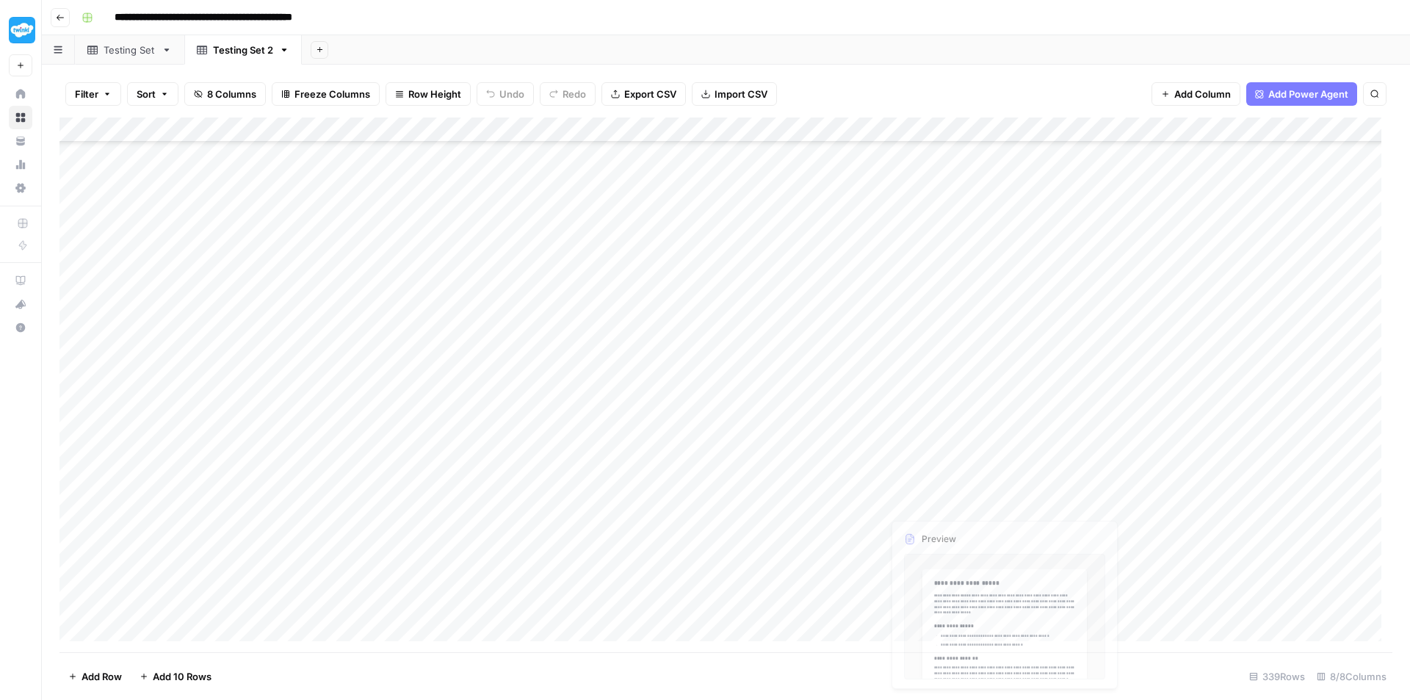
scroll to position [147, 0]
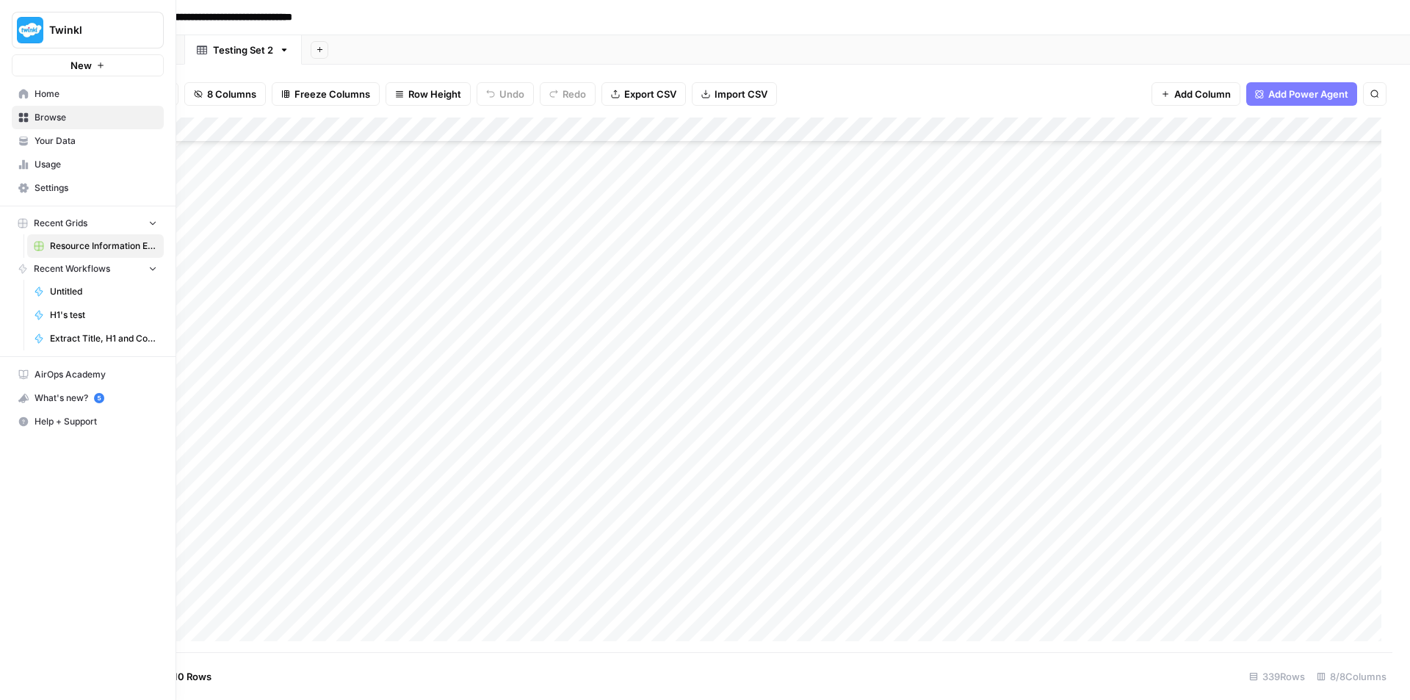
click at [91, 143] on span "Your Data" at bounding box center [96, 140] width 123 height 13
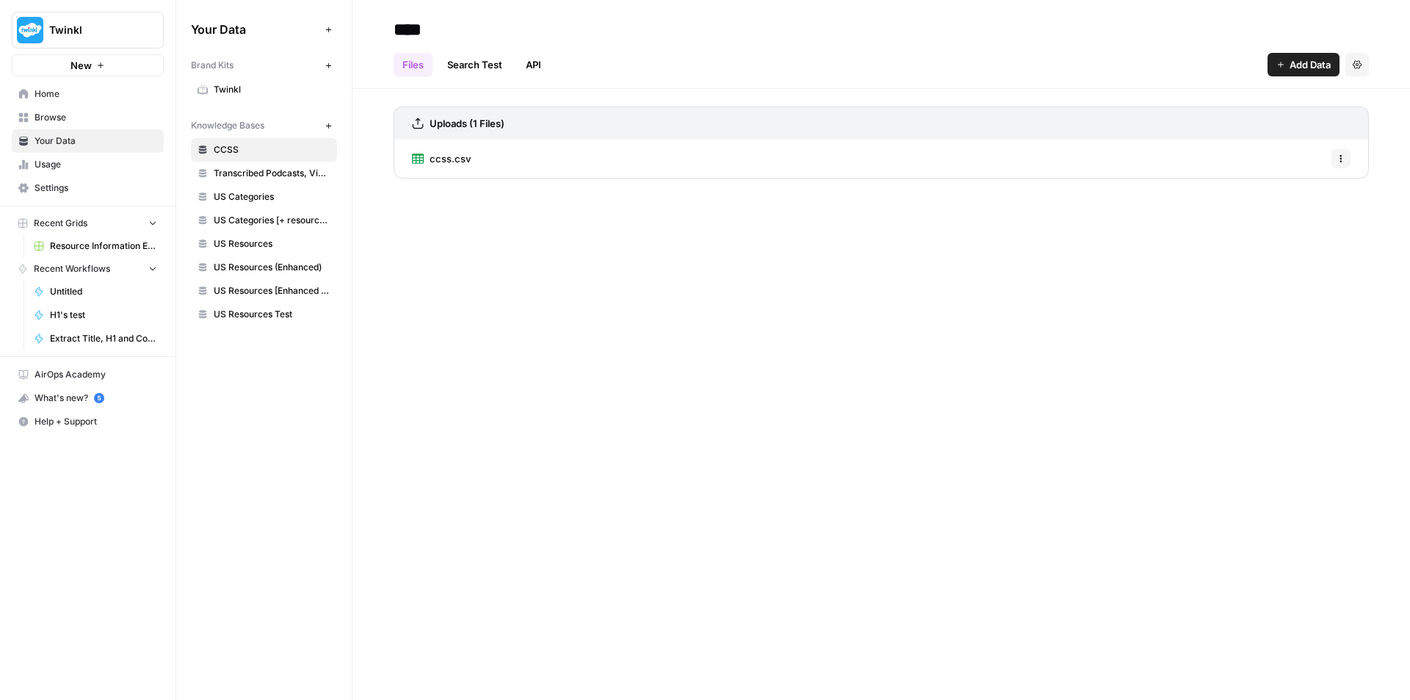
click at [87, 247] on span "Resource Information Extraction and Descriptions" at bounding box center [103, 245] width 107 height 13
